Goal: Transaction & Acquisition: Register for event/course

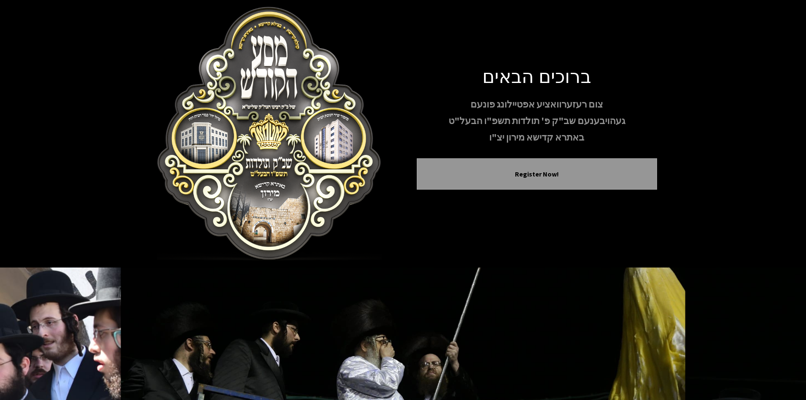
scroll to position [73, 0]
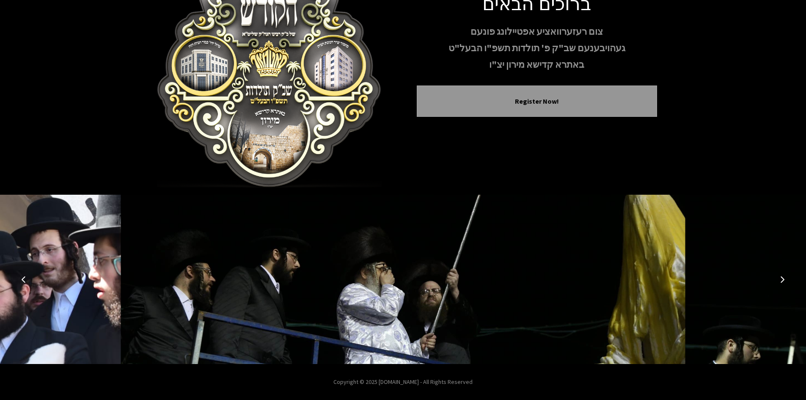
click at [24, 282] on icon "Previous image" at bounding box center [23, 279] width 7 height 7
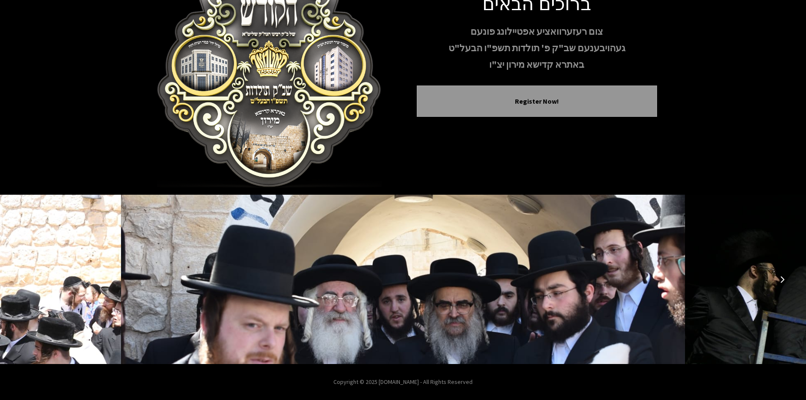
click at [24, 282] on icon "Previous image" at bounding box center [23, 279] width 7 height 7
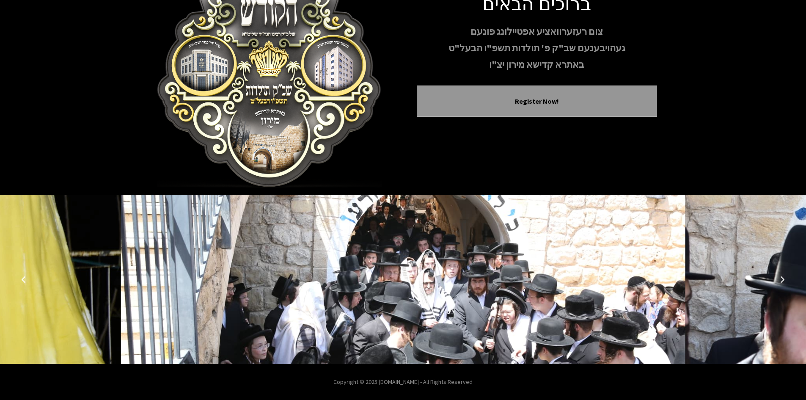
click at [24, 282] on icon "Previous image" at bounding box center [23, 279] width 7 height 7
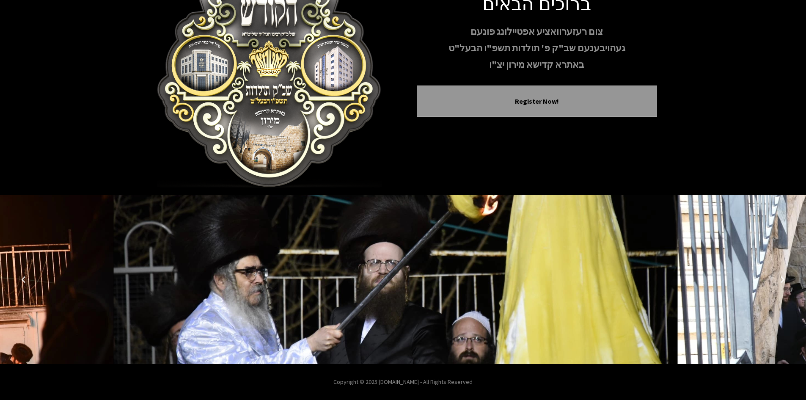
click at [24, 282] on icon "Previous image" at bounding box center [23, 279] width 7 height 7
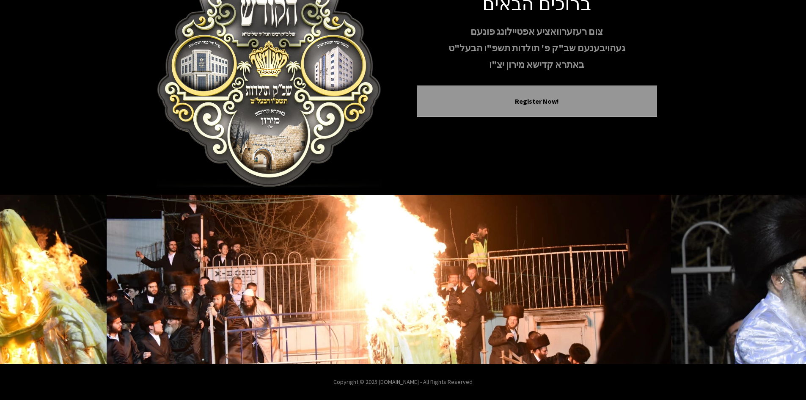
click at [24, 282] on icon "Previous image" at bounding box center [23, 279] width 7 height 7
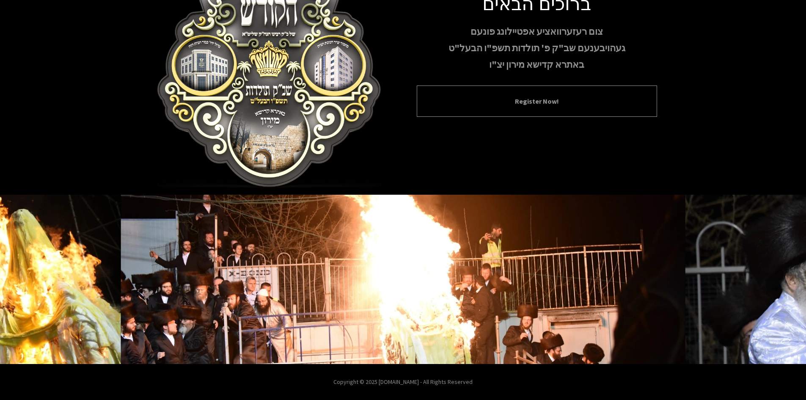
click at [464, 100] on button "Register Now!" at bounding box center [537, 101] width 219 height 10
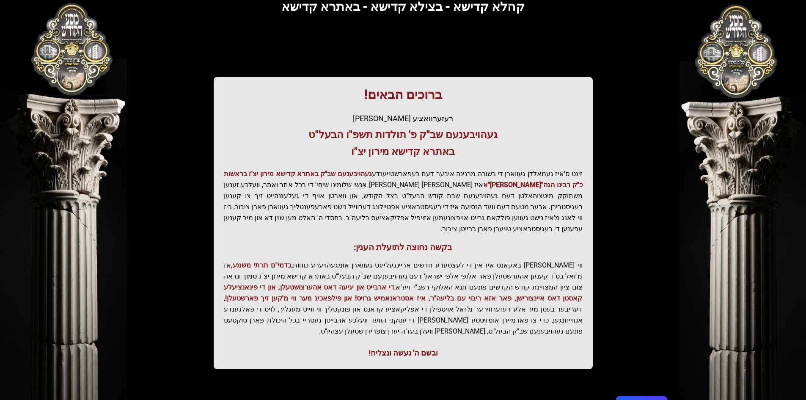
scroll to position [90, 0]
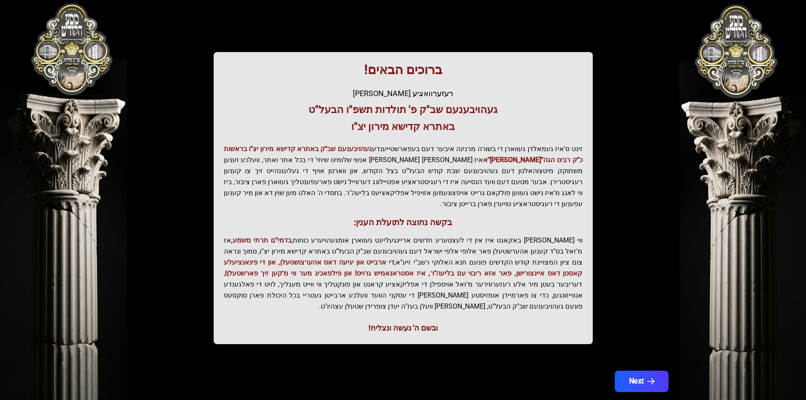
click at [649, 378] on icon "button" at bounding box center [650, 381] width 7 height 7
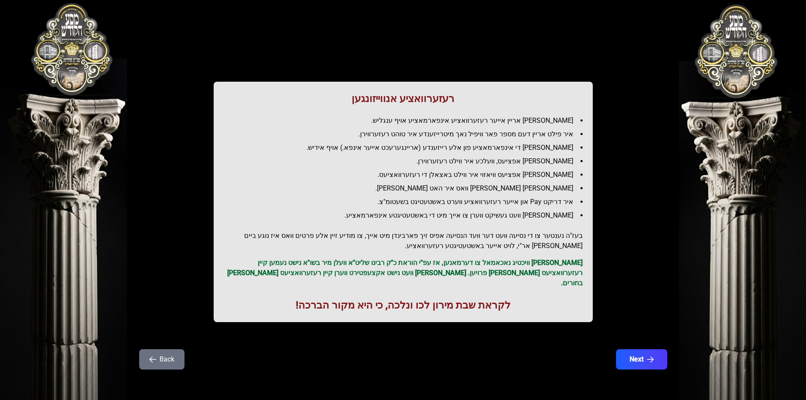
scroll to position [0, 0]
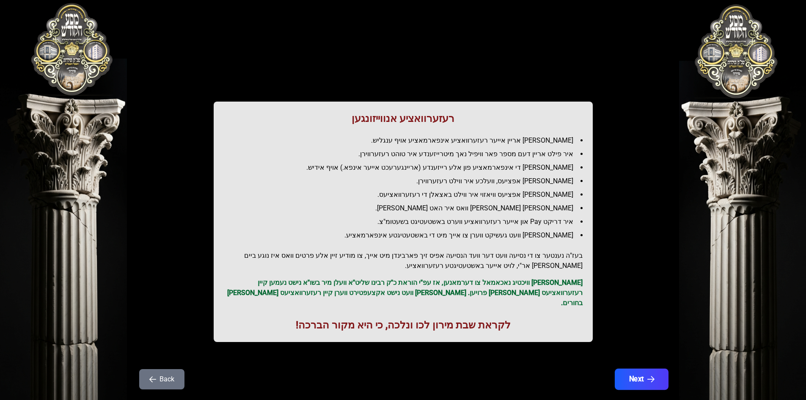
click at [633, 369] on button "Next" at bounding box center [642, 379] width 54 height 21
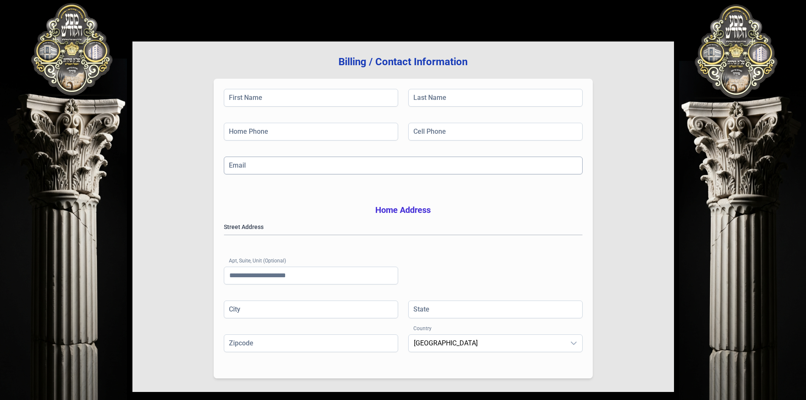
scroll to position [124, 0]
